Goal: Information Seeking & Learning: Learn about a topic

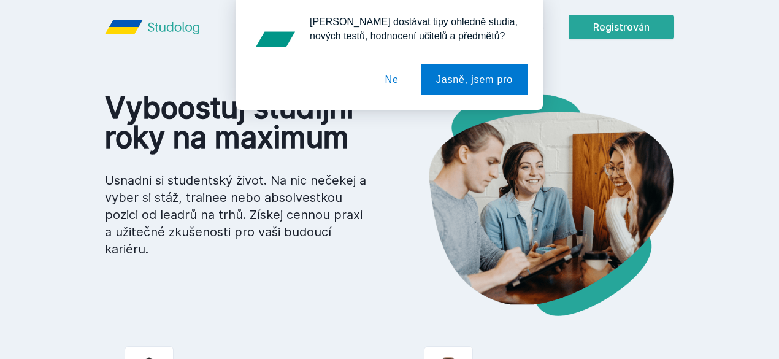
click at [386, 80] on button "Ne" at bounding box center [392, 79] width 44 height 31
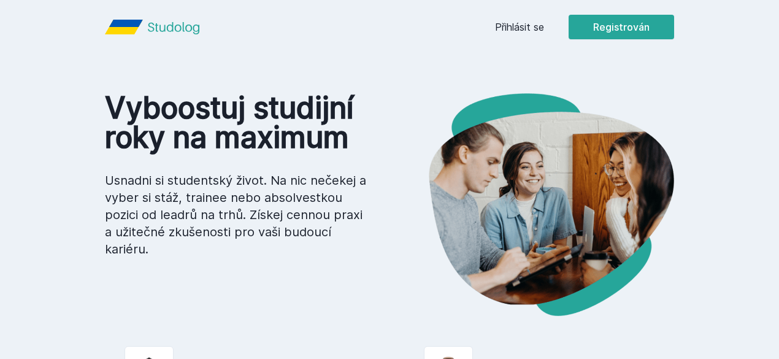
click at [544, 21] on font "Přihlásit se" at bounding box center [519, 27] width 49 height 12
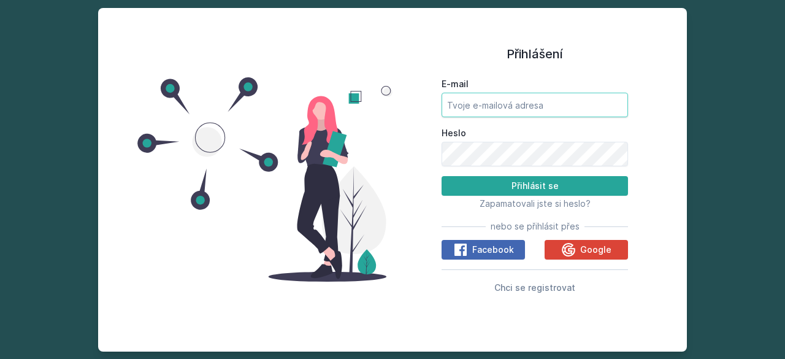
type input "[EMAIL_ADDRESS][DOMAIN_NAME]"
click at [540, 112] on input "[EMAIL_ADDRESS][DOMAIN_NAME]" at bounding box center [534, 105] width 186 height 25
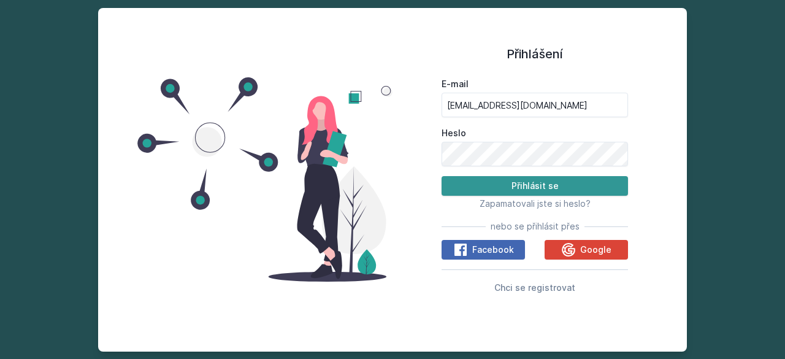
click at [477, 193] on button "Přihlásit se" at bounding box center [534, 186] width 186 height 20
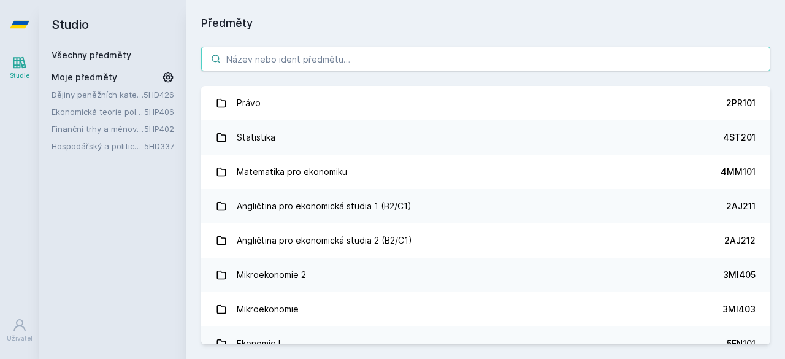
click at [241, 51] on input "search" at bounding box center [485, 59] width 569 height 25
paste input "Roční dodatečný úrokový zisk/ztrátu obchodní banky A 0 CZK"
type input "Roční dodatečný úrokový zisk/ztrátu obchodní banky A 0 CZK"
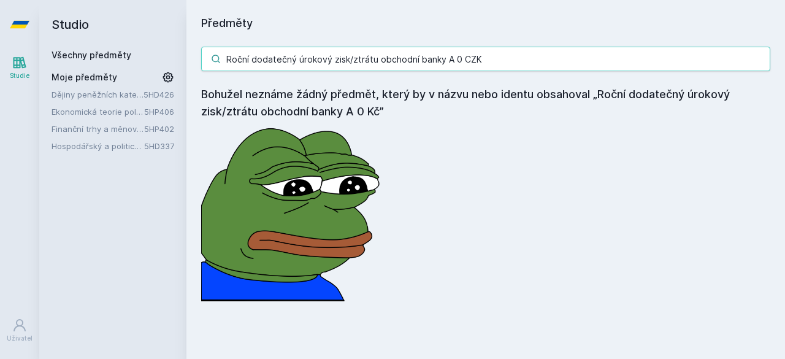
drag, startPoint x: 511, startPoint y: 64, endPoint x: 187, endPoint y: 55, distance: 323.9
click at [187, 55] on div "Roční dodatečný úrokový zisk/ztrátu obchodní banky A 0 CZK Bohužel neznáme žádn…" at bounding box center [485, 174] width 598 height 284
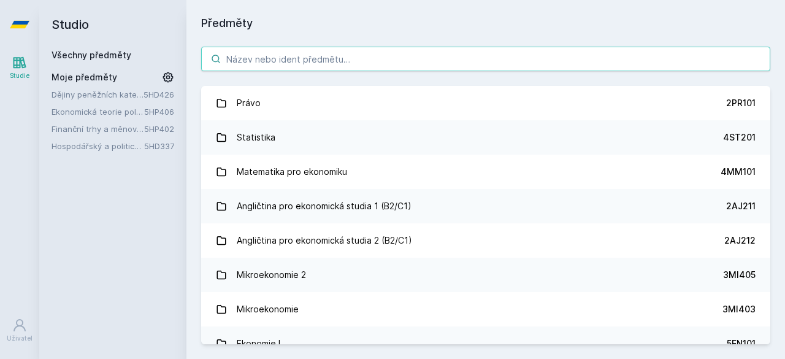
type input "F"
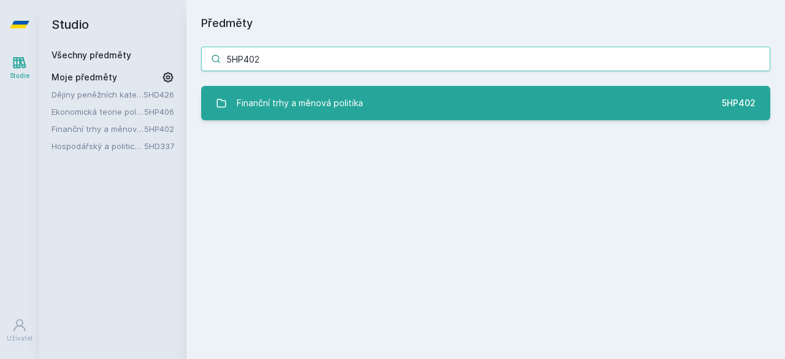
type input "5HP402"
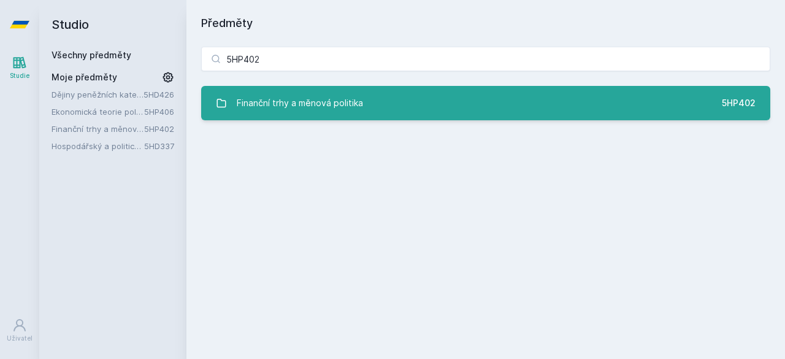
click at [373, 111] on link "Finanční trhy a měnová politika 5HP402" at bounding box center [485, 103] width 569 height 34
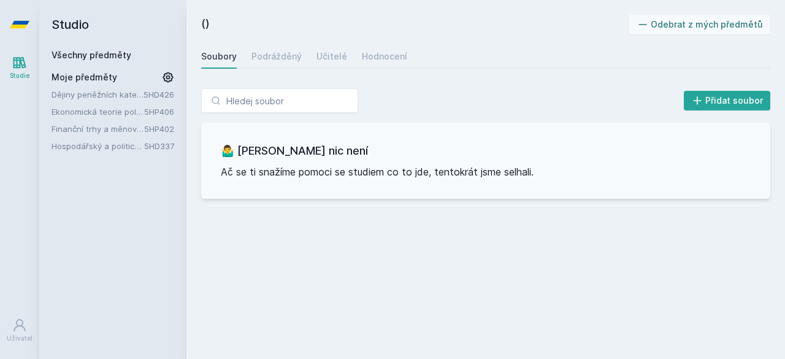
click at [356, 68] on div "Soubory Podrážděný Učitelé Hodnocení" at bounding box center [485, 56] width 569 height 25
click at [362, 64] on link "Hodnocení" at bounding box center [384, 56] width 45 height 25
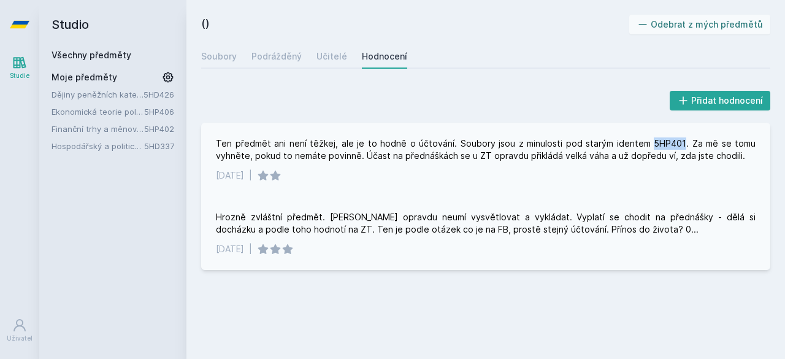
drag, startPoint x: 652, startPoint y: 143, endPoint x: 684, endPoint y: 144, distance: 31.3
click at [684, 144] on font "Ten předmět ani není těžkej, ale je to hodně o účtování. Soubory jsou z minulos…" at bounding box center [487, 149] width 542 height 23
copy font "5HP401"
